Goal: Task Accomplishment & Management: Use online tool/utility

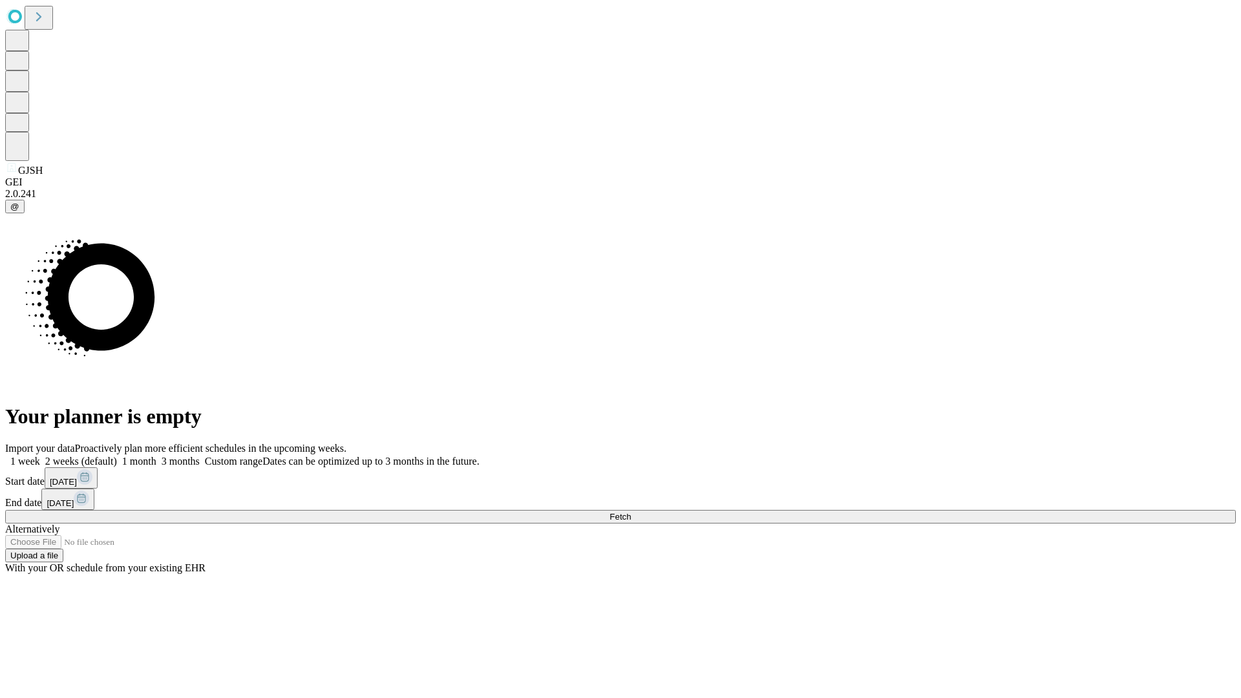
click at [631, 512] on span "Fetch" at bounding box center [619, 517] width 21 height 10
